Goal: Task Accomplishment & Management: Manage account settings

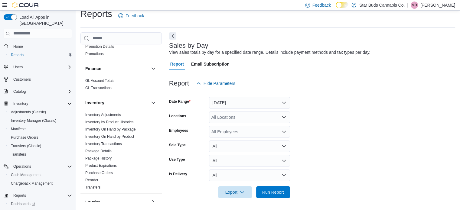
scroll to position [109, 0]
click at [123, 135] on link "Inventory On Hand by Product" at bounding box center [109, 137] width 49 height 4
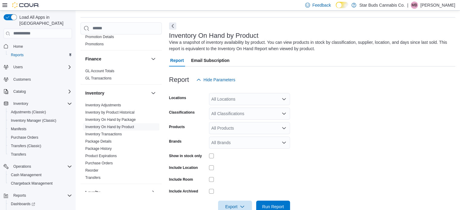
scroll to position [20, 0]
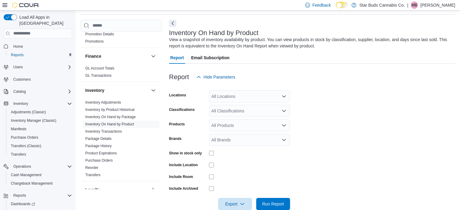
click at [260, 96] on div "All Locations" at bounding box center [249, 96] width 81 height 12
type input "***"
click at [252, 107] on div "Amherstview" at bounding box center [250, 107] width 74 height 6
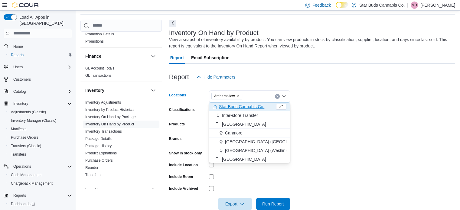
click at [312, 109] on form "Locations Amherstview Combo box. Selected. Amherstview. Press Backspace to dele…" at bounding box center [312, 146] width 286 height 127
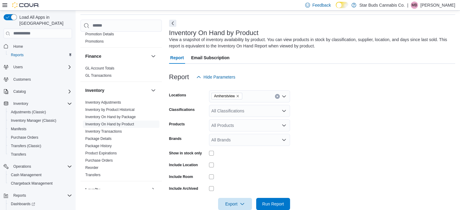
click at [253, 108] on div "All Classifications" at bounding box center [249, 111] width 81 height 12
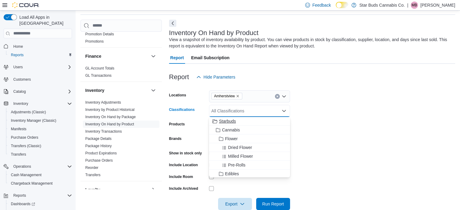
click at [230, 124] on span "Starbuds" at bounding box center [227, 121] width 17 height 6
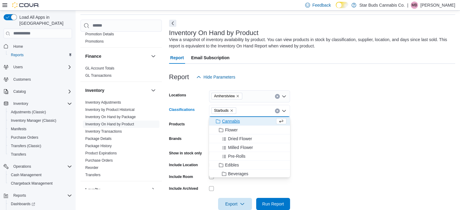
click at [329, 122] on form "Locations Amherstview Classifications Starbuds Combo box. Selected. Starbuds. P…" at bounding box center [312, 146] width 286 height 127
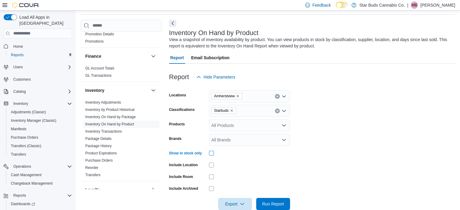
scroll to position [32, 0]
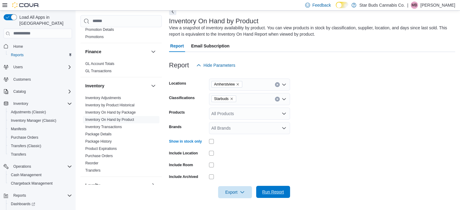
click at [279, 192] on span "Run Report" at bounding box center [273, 192] width 22 height 6
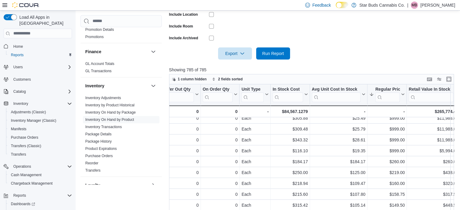
scroll to position [0, 358]
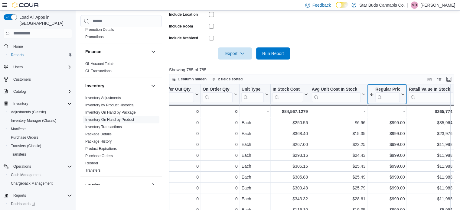
click at [403, 93] on icon at bounding box center [402, 95] width 5 height 4
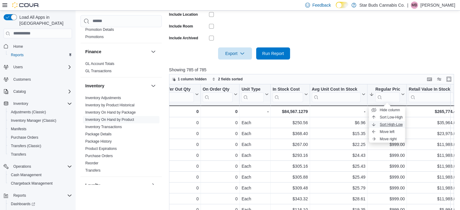
click at [393, 122] on button "Sort High-Low" at bounding box center [387, 124] width 36 height 7
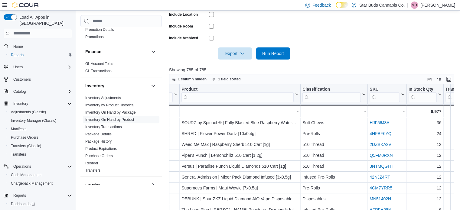
scroll to position [0, 0]
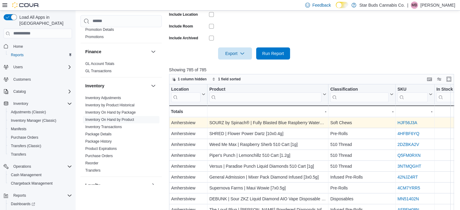
click at [413, 122] on link "HJF56J3A" at bounding box center [407, 122] width 20 height 5
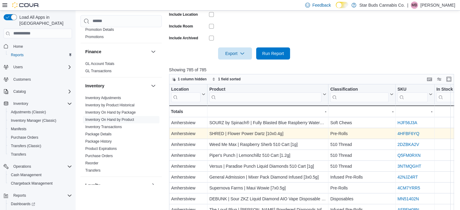
click at [404, 133] on link "4HFBF6YQ" at bounding box center [408, 133] width 22 height 5
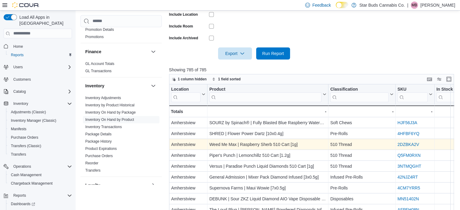
click at [403, 143] on link "2DZBKA2V" at bounding box center [408, 144] width 22 height 5
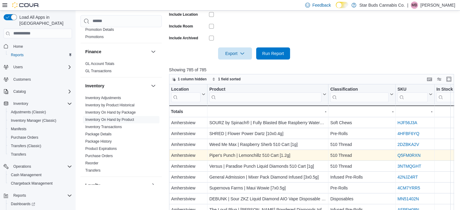
click at [407, 156] on link "Q5FM0RXN" at bounding box center [408, 155] width 23 height 5
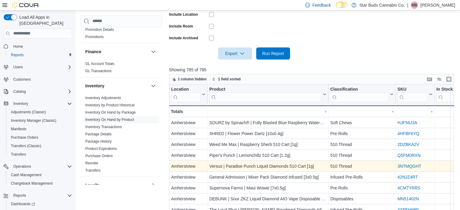
click at [413, 164] on link "3NTMQGHT" at bounding box center [409, 166] width 24 height 5
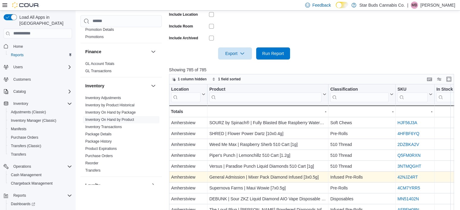
click at [405, 176] on link "42NJZ4RT" at bounding box center [407, 177] width 20 height 5
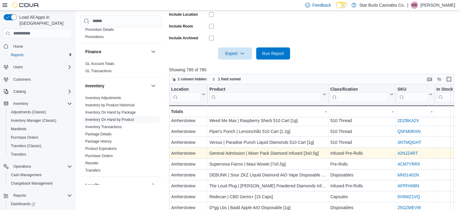
scroll to position [24, 0]
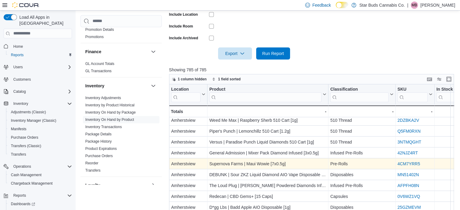
click at [415, 162] on link "4CM7YRR5" at bounding box center [408, 164] width 23 height 5
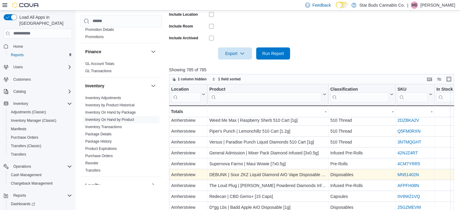
click at [405, 175] on link "MN51402N" at bounding box center [407, 174] width 21 height 5
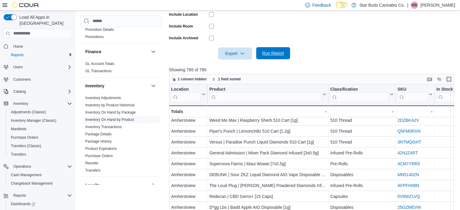
click at [280, 54] on span "Run Report" at bounding box center [273, 53] width 22 height 6
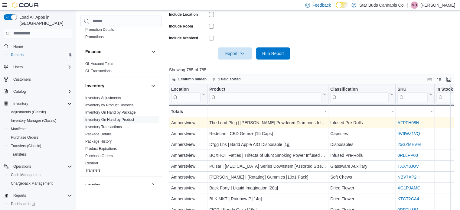
click at [412, 122] on link "AFPFH08N" at bounding box center [408, 122] width 22 height 5
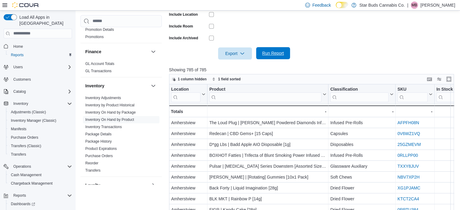
click at [273, 55] on span "Run Report" at bounding box center [273, 53] width 22 height 6
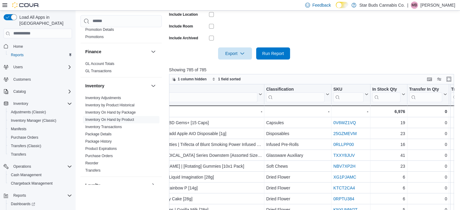
scroll to position [0, 0]
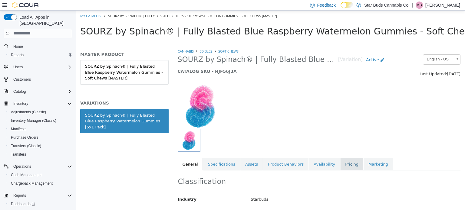
click at [340, 161] on link "Pricing" at bounding box center [351, 164] width 23 height 13
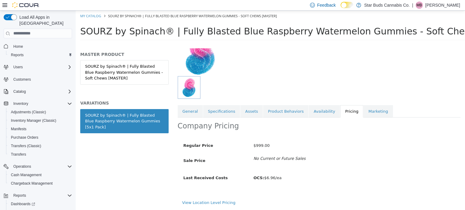
scroll to position [57, 0]
click at [221, 200] on link "View Location Level Pricing" at bounding box center [208, 202] width 53 height 5
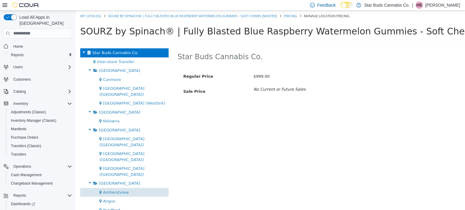
click at [121, 190] on span "Amherstview" at bounding box center [116, 192] width 26 height 5
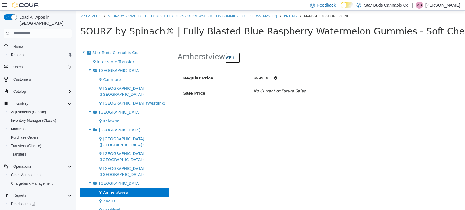
click at [226, 60] on button "Edit" at bounding box center [232, 57] width 15 height 11
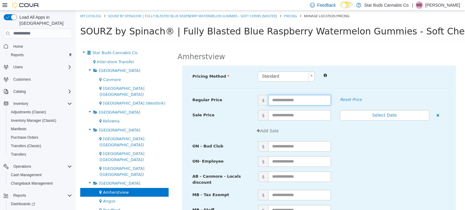
click at [279, 100] on input "text" at bounding box center [299, 100] width 63 height 11
type input "*****"
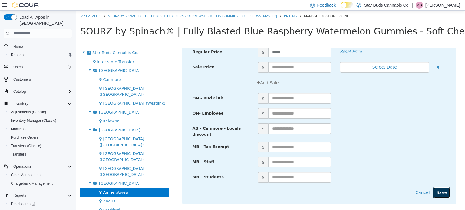
click at [441, 187] on button "Save" at bounding box center [441, 192] width 17 height 11
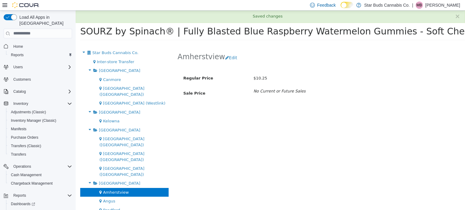
scroll to position [0, 0]
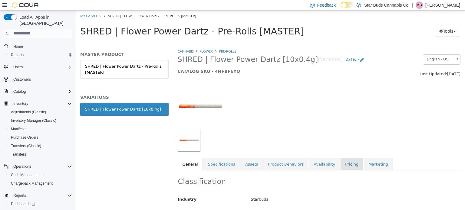
click at [340, 167] on link "Pricing" at bounding box center [351, 164] width 23 height 13
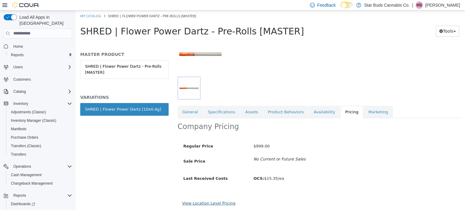
click at [226, 202] on link "View Location Level Pricing" at bounding box center [208, 203] width 53 height 5
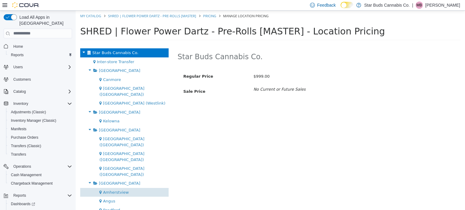
click at [118, 190] on span "Amherstview" at bounding box center [116, 192] width 26 height 5
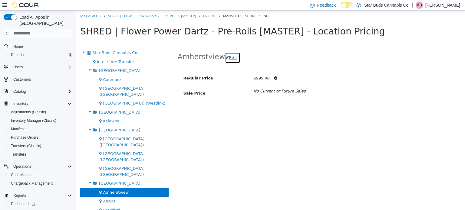
click at [233, 57] on button "Edit" at bounding box center [232, 57] width 15 height 11
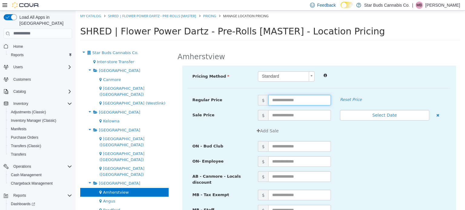
click at [270, 102] on input "text" at bounding box center [299, 100] width 63 height 11
type input "*****"
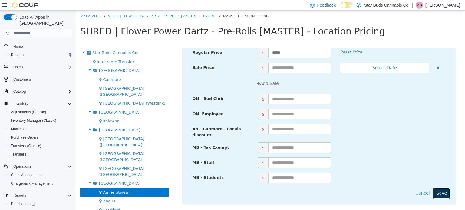
click at [440, 192] on button "Save" at bounding box center [441, 193] width 17 height 11
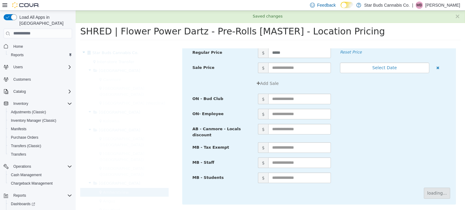
scroll to position [0, 0]
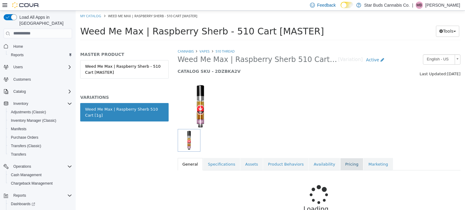
click at [342, 165] on link "Pricing" at bounding box center [351, 164] width 23 height 13
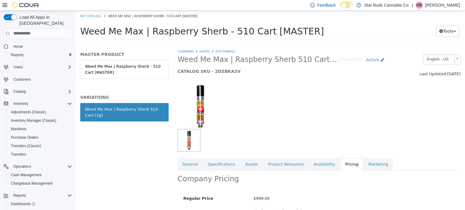
scroll to position [52, 0]
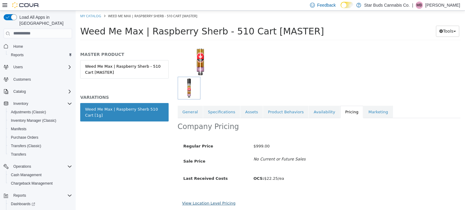
click at [224, 202] on link "View Location Level Pricing" at bounding box center [208, 203] width 53 height 5
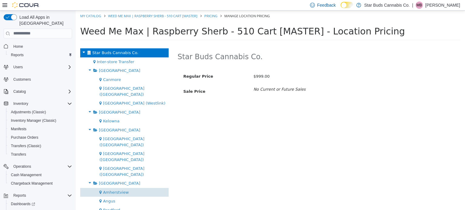
click at [127, 188] on div "Amherstview" at bounding box center [124, 192] width 88 height 9
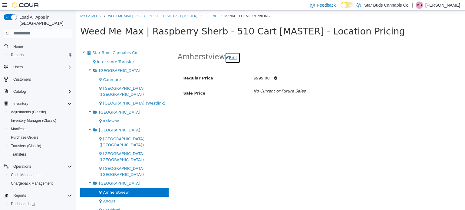
click at [230, 58] on button "Edit" at bounding box center [232, 57] width 15 height 11
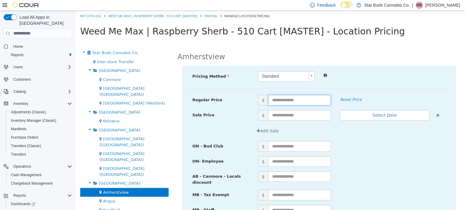
click at [284, 101] on input "text" at bounding box center [299, 100] width 63 height 11
type input "*****"
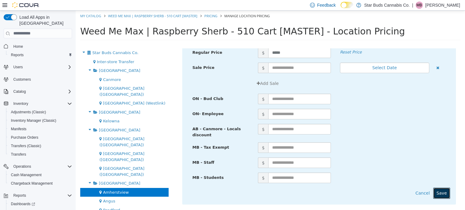
click at [443, 190] on button "Save" at bounding box center [441, 193] width 17 height 11
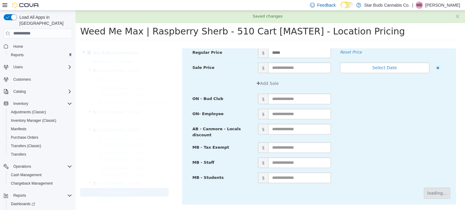
scroll to position [0, 0]
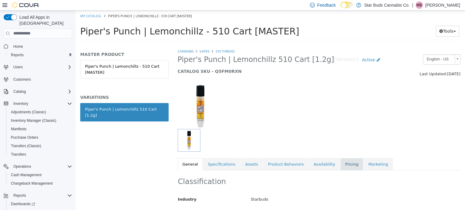
click at [340, 165] on link "Pricing" at bounding box center [351, 164] width 23 height 13
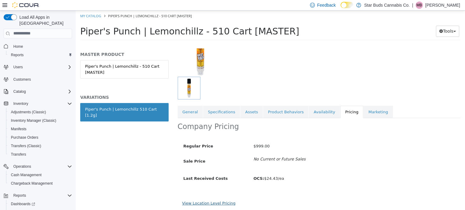
click at [223, 204] on link "View Location Level Pricing" at bounding box center [208, 203] width 53 height 5
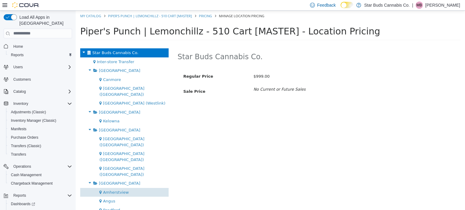
click at [121, 188] on div "Amherstview" at bounding box center [124, 192] width 88 height 9
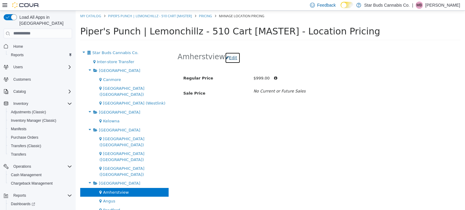
click at [230, 56] on button "Edit" at bounding box center [232, 57] width 15 height 11
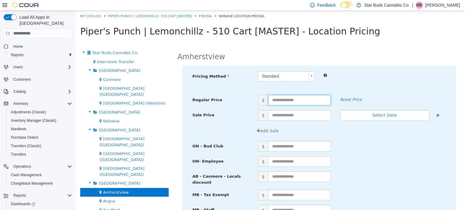
click at [275, 99] on input "text" at bounding box center [299, 100] width 63 height 11
type input "**"
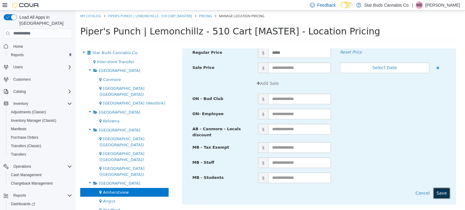
click at [442, 196] on button "Save" at bounding box center [441, 193] width 17 height 11
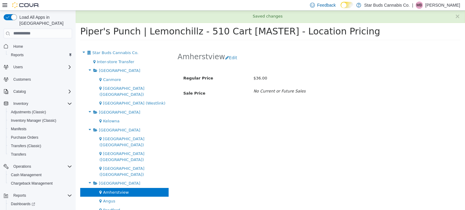
scroll to position [0, 0]
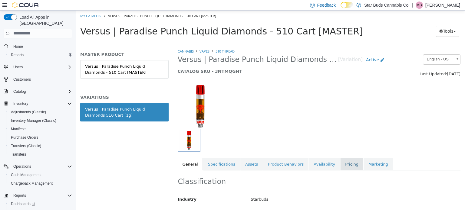
click at [340, 166] on link "Pricing" at bounding box center [351, 164] width 23 height 13
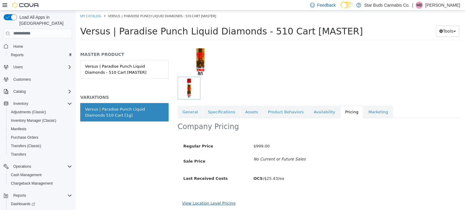
click at [223, 204] on link "View Location Level Pricing" at bounding box center [208, 203] width 53 height 5
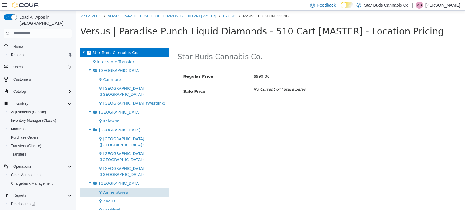
click at [120, 190] on span "Amherstview" at bounding box center [116, 192] width 26 height 5
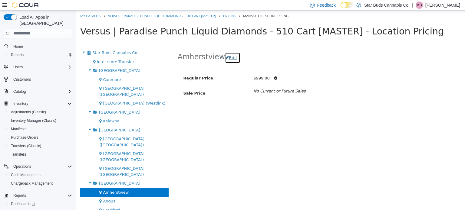
click at [230, 56] on button "Edit" at bounding box center [232, 57] width 15 height 11
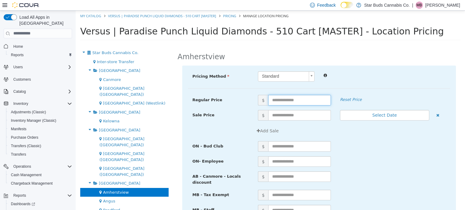
click at [282, 101] on input "text" at bounding box center [299, 100] width 63 height 11
type input "*****"
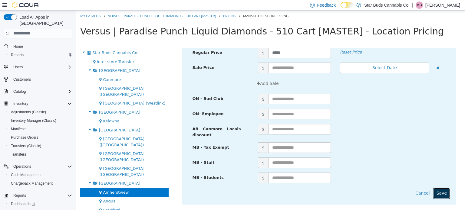
click at [437, 191] on button "Save" at bounding box center [441, 193] width 17 height 11
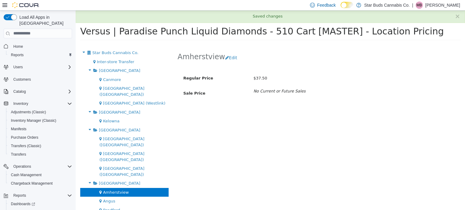
scroll to position [0, 0]
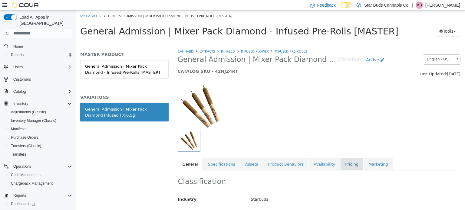
click at [340, 166] on link "Pricing" at bounding box center [351, 164] width 23 height 13
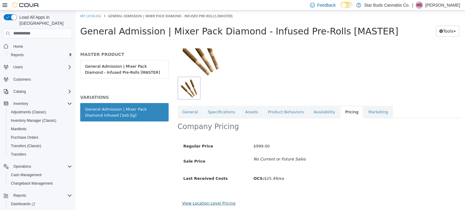
click at [200, 204] on link "View Location Level Pricing" at bounding box center [208, 203] width 53 height 5
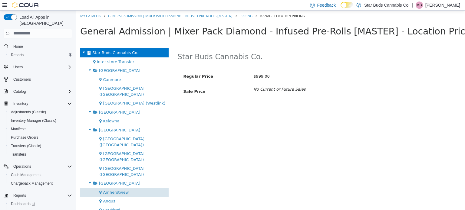
click at [117, 190] on span "Amherstview" at bounding box center [116, 192] width 26 height 5
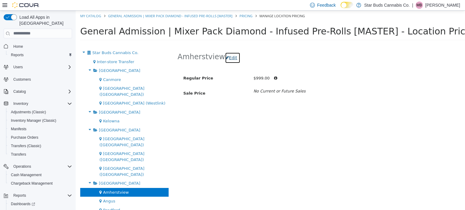
click at [233, 57] on button "Edit" at bounding box center [232, 57] width 15 height 11
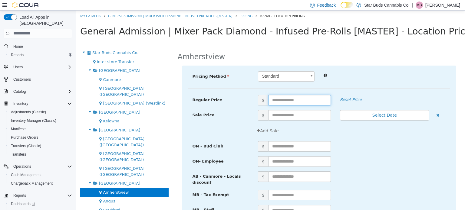
click at [277, 100] on input "text" at bounding box center [299, 100] width 63 height 11
type input "*****"
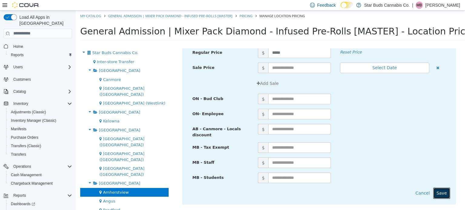
click at [437, 190] on button "Save" at bounding box center [441, 193] width 17 height 11
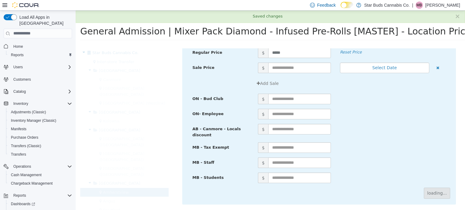
scroll to position [0, 0]
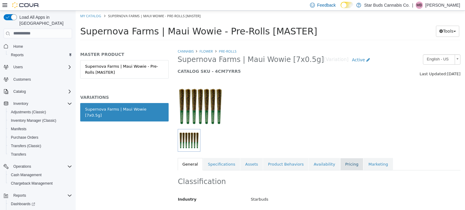
click at [340, 162] on link "Pricing" at bounding box center [351, 164] width 23 height 13
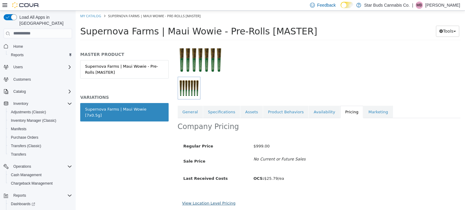
click at [225, 202] on link "View Location Level Pricing" at bounding box center [208, 203] width 53 height 5
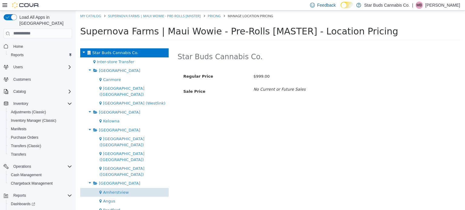
click at [108, 190] on span "Amherstview" at bounding box center [116, 192] width 26 height 5
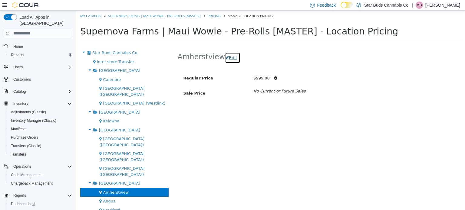
click at [227, 58] on button "Edit" at bounding box center [232, 57] width 15 height 11
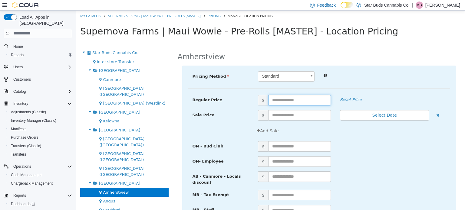
click at [278, 102] on input "text" at bounding box center [299, 100] width 63 height 11
type input "**"
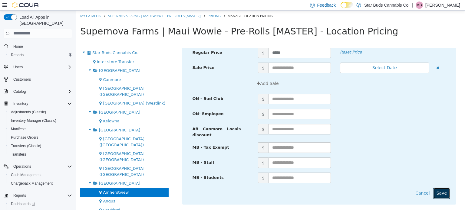
click at [436, 195] on button "Save" at bounding box center [441, 193] width 17 height 11
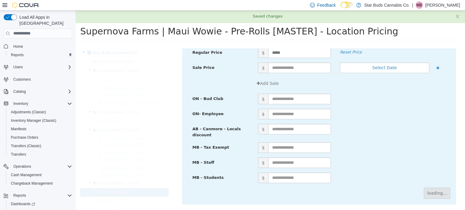
scroll to position [0, 0]
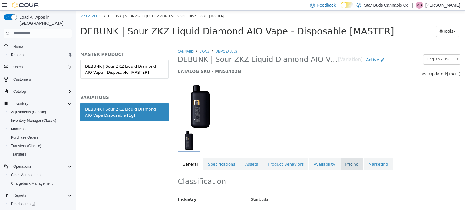
click at [340, 161] on link "Pricing" at bounding box center [351, 164] width 23 height 13
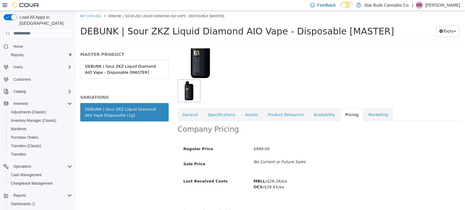
scroll to position [58, 0]
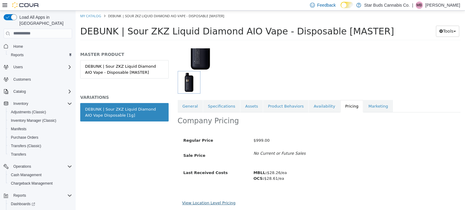
click at [220, 201] on link "View Location Level Pricing" at bounding box center [208, 203] width 53 height 5
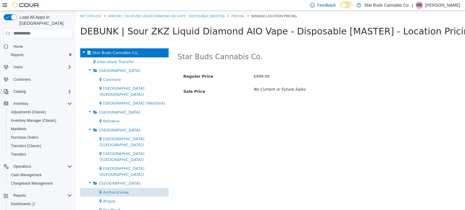
click at [115, 190] on span "Amherstview" at bounding box center [116, 192] width 26 height 5
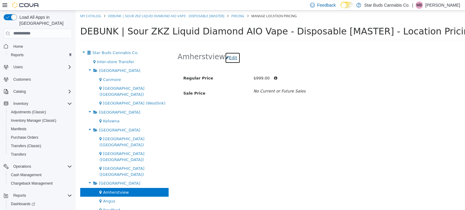
click at [225, 58] on icon "button" at bounding box center [227, 57] width 4 height 4
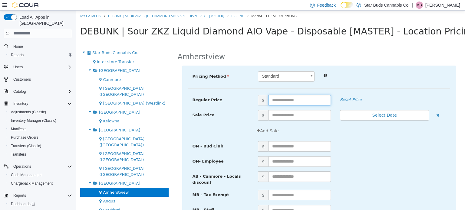
click at [277, 99] on input "text" at bounding box center [299, 100] width 63 height 11
type input "*****"
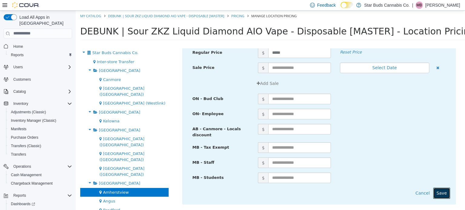
click at [439, 194] on button "Save" at bounding box center [441, 193] width 17 height 11
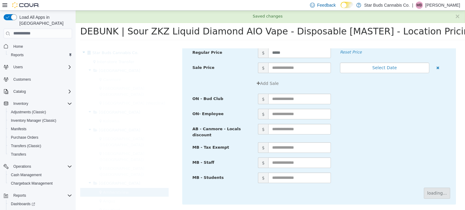
scroll to position [0, 0]
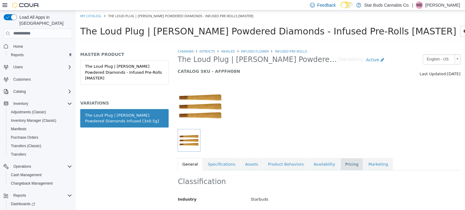
click at [340, 165] on link "Pricing" at bounding box center [351, 164] width 23 height 13
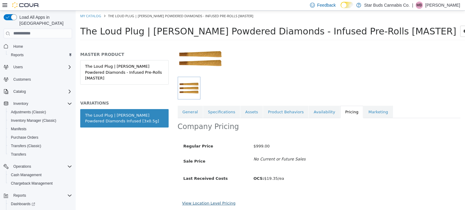
click at [220, 204] on link "View Location Level Pricing" at bounding box center [208, 203] width 53 height 5
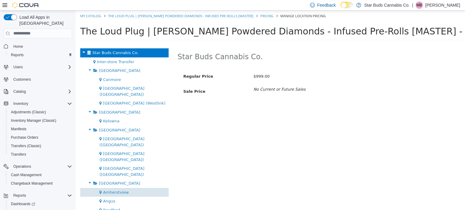
click at [119, 190] on span "Amherstview" at bounding box center [116, 192] width 26 height 5
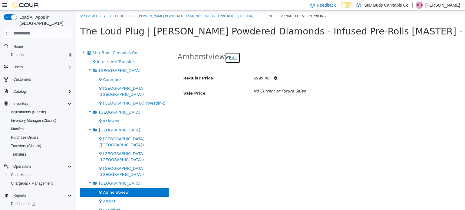
click at [229, 58] on button "Edit" at bounding box center [232, 57] width 15 height 11
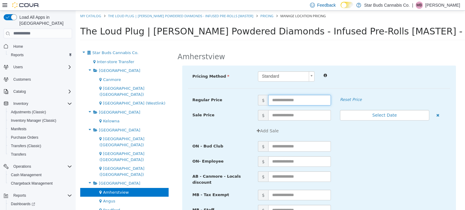
click at [288, 103] on input "text" at bounding box center [299, 100] width 63 height 11
type input "*****"
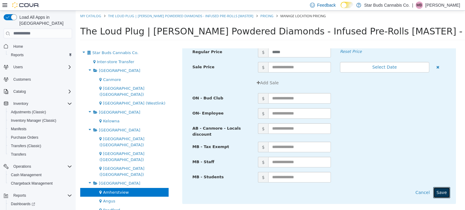
click at [440, 188] on button "Save" at bounding box center [441, 192] width 17 height 11
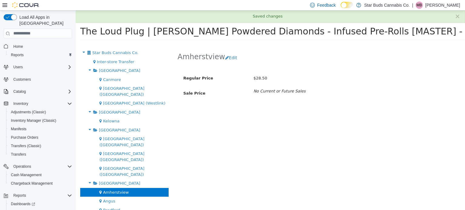
scroll to position [0, 0]
